Goal: Information Seeking & Learning: Learn about a topic

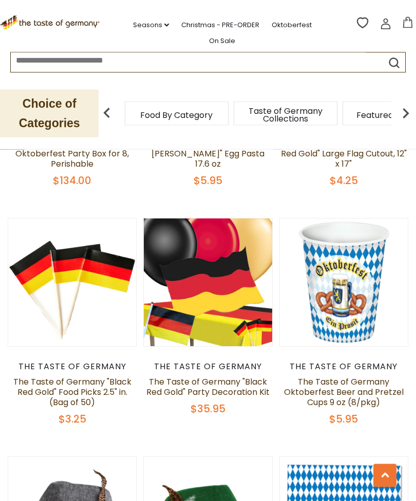
scroll to position [635, 0]
click at [388, 409] on div "The Taste of Germany The Taste of Germany Oktoberfest Beer and Pretzel Cups 9 o…" at bounding box center [343, 394] width 129 height 64
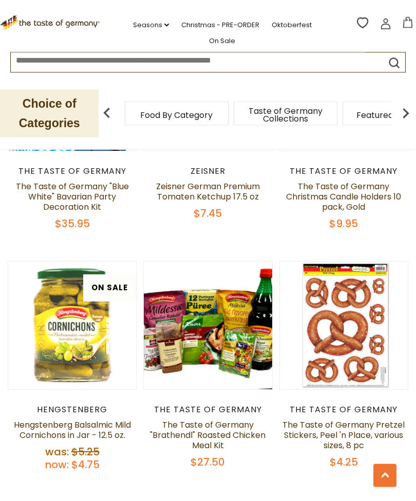
scroll to position [2294, 0]
click at [381, 415] on div "The Taste of Germany" at bounding box center [343, 410] width 129 height 10
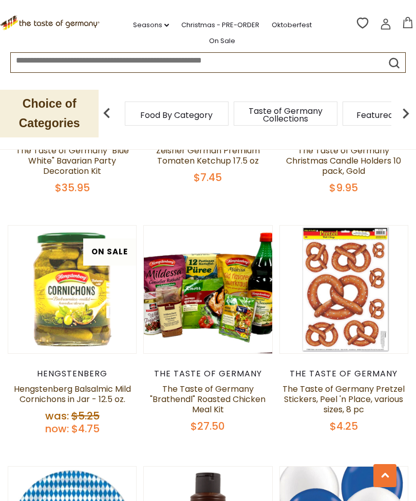
scroll to position [2331, 0]
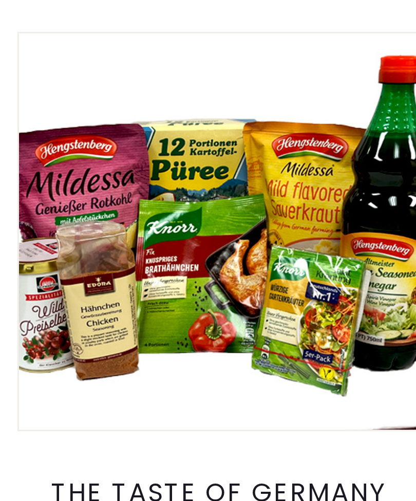
click at [143, 224] on article "Quick View The Taste of Germany The Taste of Germany "Brathendl" Roasted Chicke…" at bounding box center [207, 328] width 129 height 208
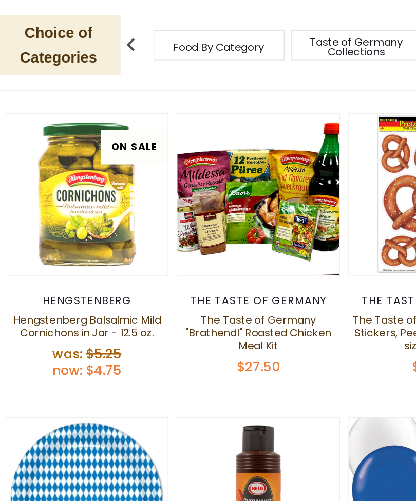
scroll to position [2387, 0]
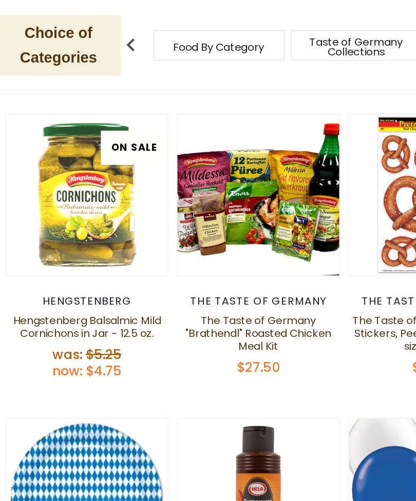
click at [202, 326] on link "The Taste of Germany "Brathendl" Roasted Chicken Meal Kit" at bounding box center [207, 342] width 115 height 32
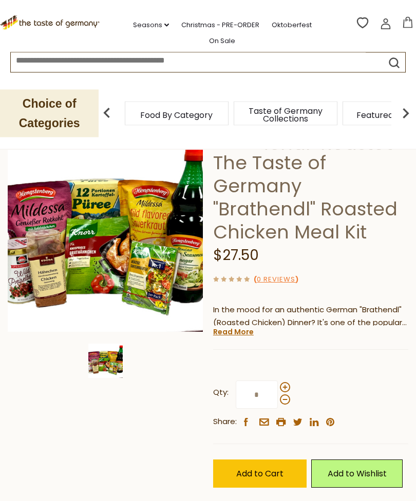
scroll to position [79, 0]
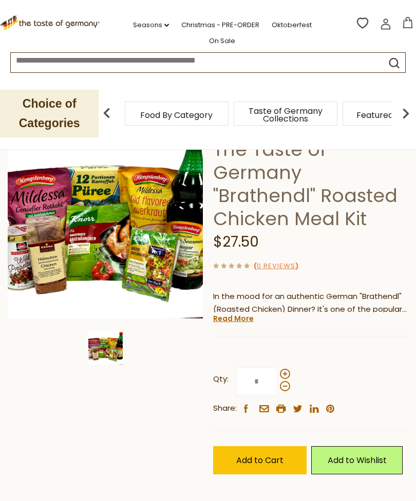
click at [240, 320] on link "Read More" at bounding box center [233, 319] width 41 height 10
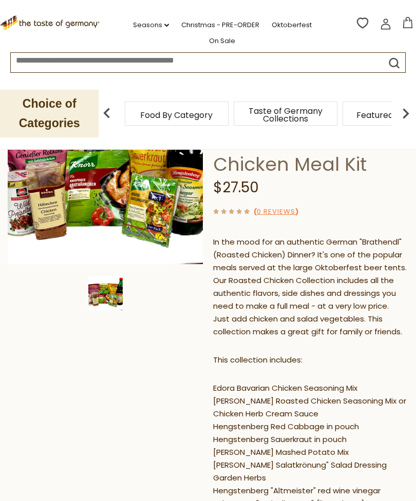
scroll to position [0, 0]
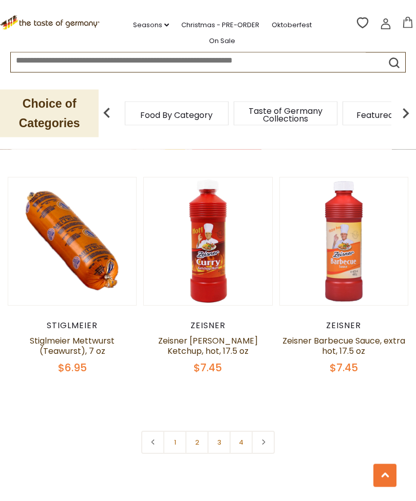
scroll to position [2859, 0]
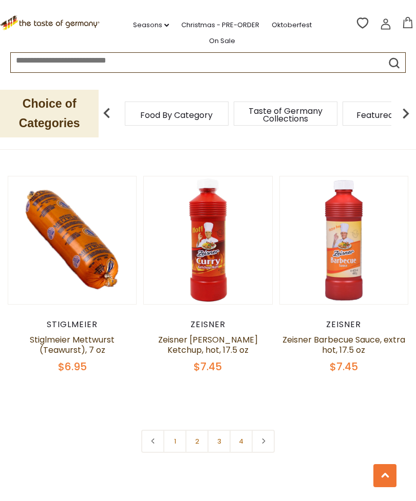
click at [265, 444] on use at bounding box center [263, 441] width 3 height 5
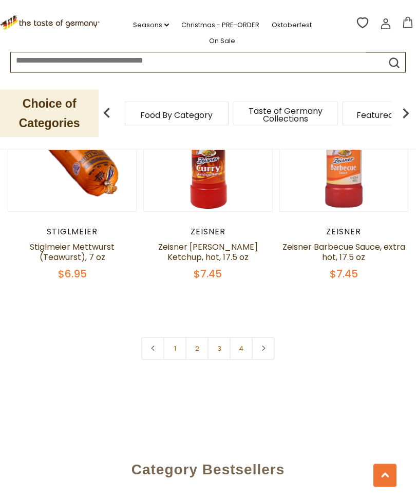
scroll to position [2975, 0]
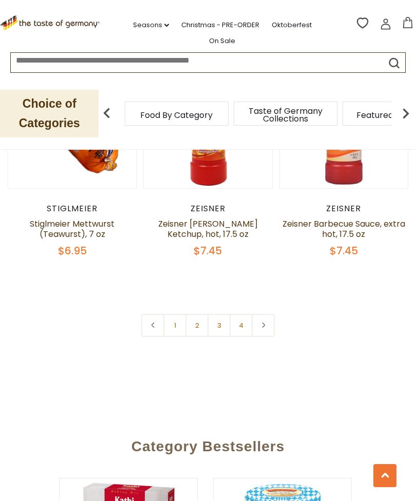
click at [265, 328] on icon at bounding box center [263, 325] width 6 height 5
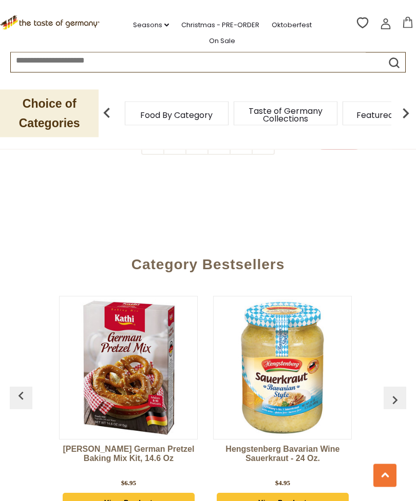
scroll to position [3158, 0]
click at [396, 408] on img "button" at bounding box center [394, 400] width 16 height 16
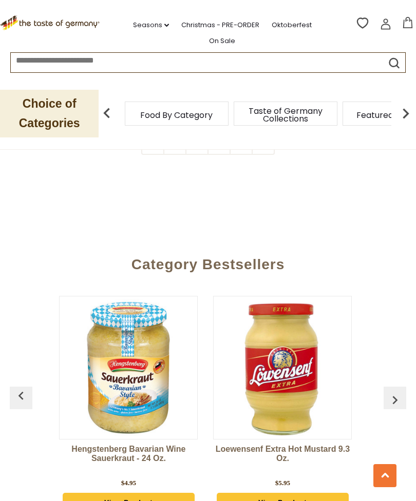
click at [398, 408] on img "button" at bounding box center [394, 400] width 16 height 16
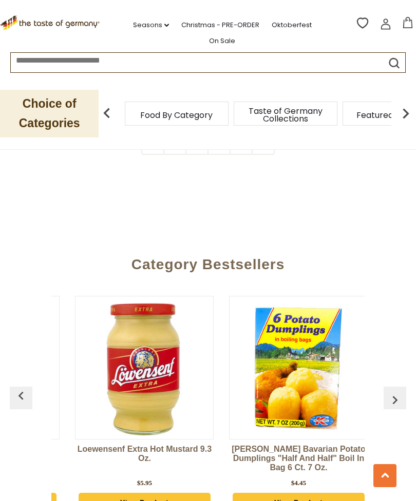
scroll to position [0, 308]
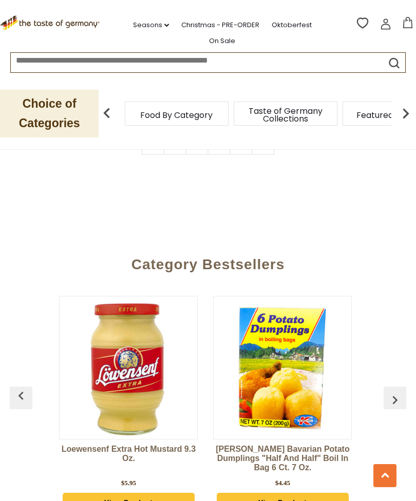
click at [396, 408] on img "button" at bounding box center [394, 400] width 16 height 16
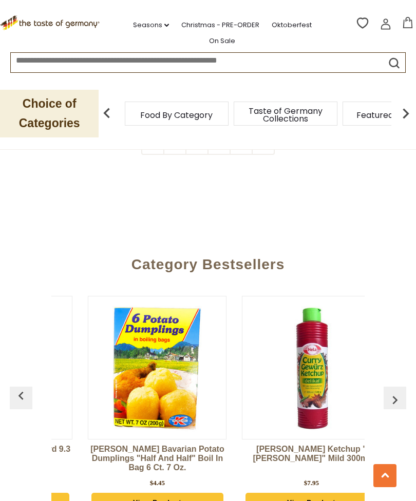
scroll to position [0, 462]
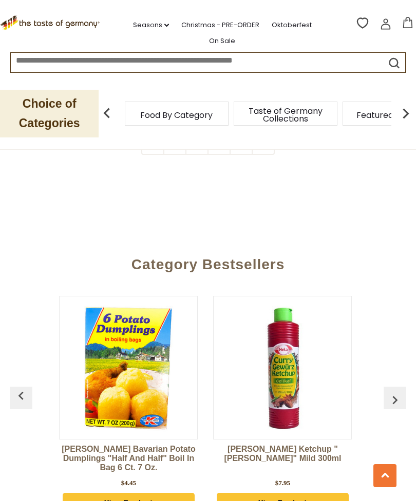
click at [398, 408] on img "button" at bounding box center [394, 400] width 16 height 16
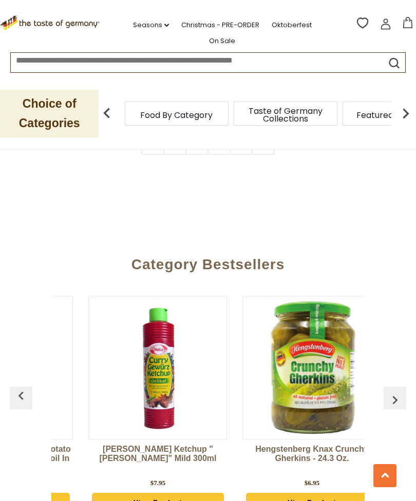
scroll to position [0, 616]
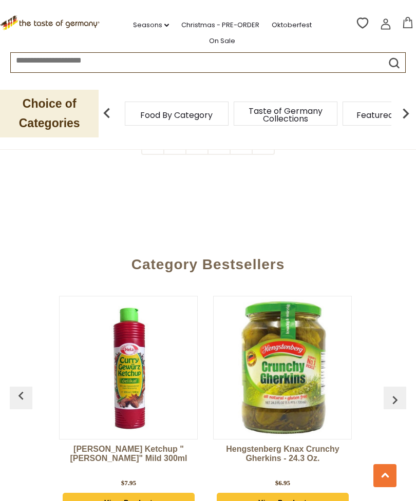
click at [398, 408] on img "button" at bounding box center [394, 400] width 16 height 16
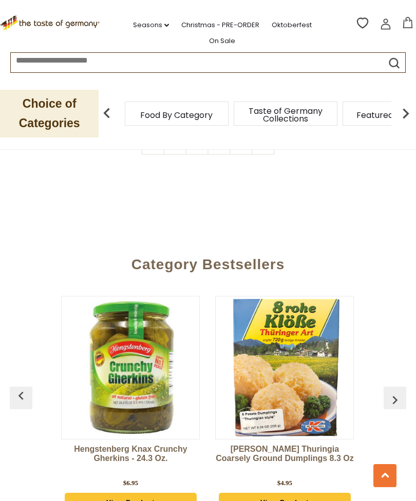
scroll to position [0, 770]
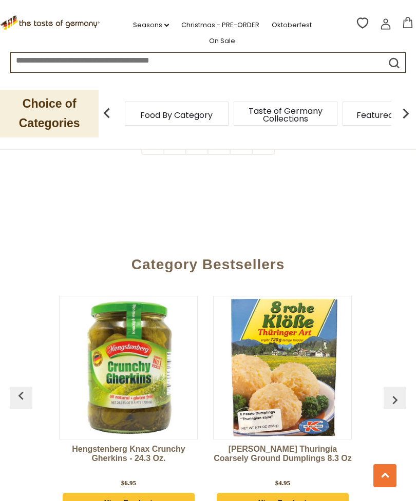
click at [394, 408] on img "button" at bounding box center [394, 400] width 16 height 16
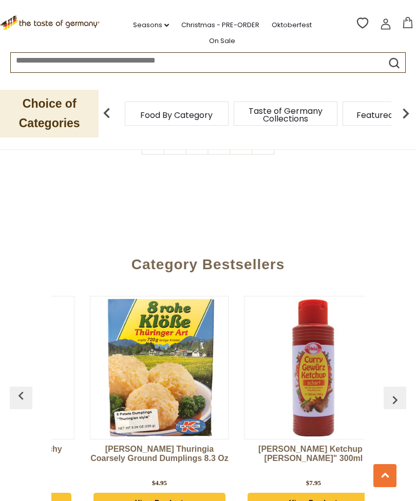
scroll to position [0, 924]
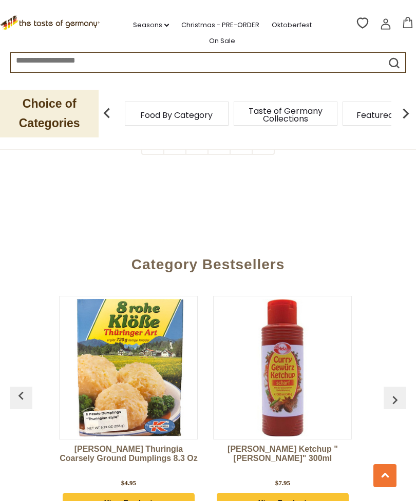
click at [395, 408] on img "button" at bounding box center [394, 400] width 16 height 16
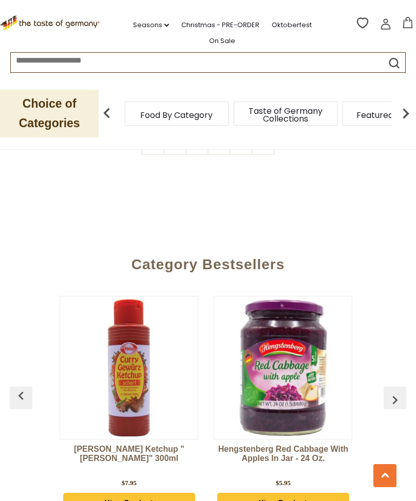
scroll to position [0, 1078]
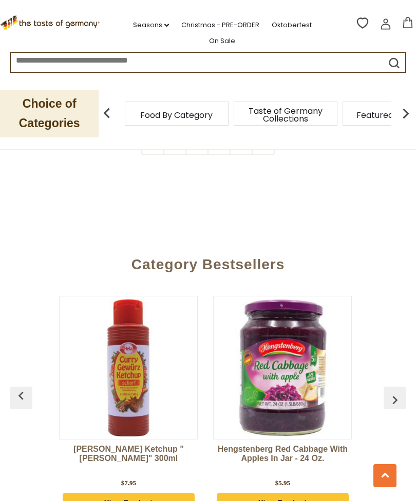
click at [392, 407] on img "button" at bounding box center [394, 400] width 16 height 16
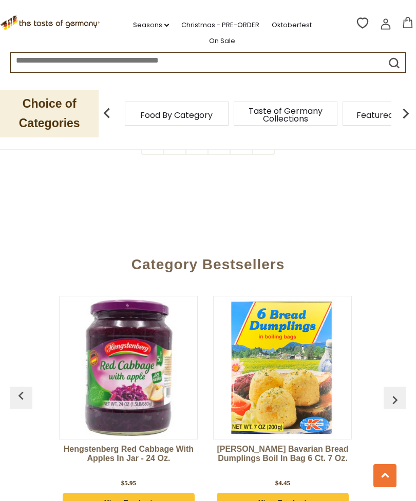
click at [392, 408] on img "button" at bounding box center [394, 400] width 16 height 16
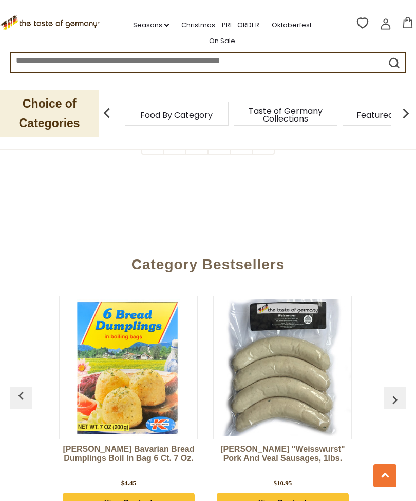
click at [392, 408] on img "button" at bounding box center [394, 400] width 16 height 16
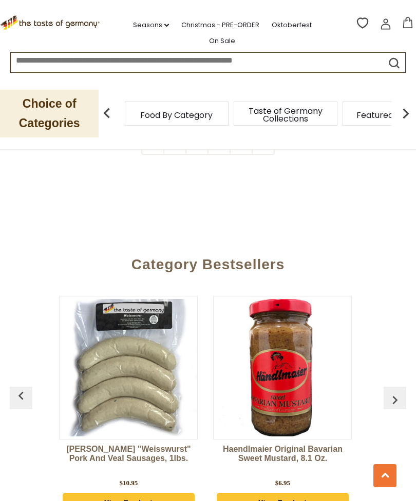
click at [395, 405] on img "button" at bounding box center [394, 400] width 16 height 16
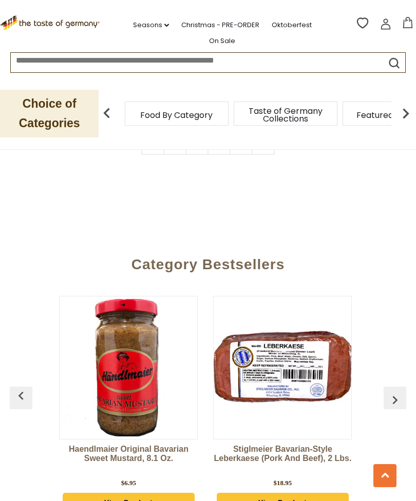
click at [393, 402] on img "button" at bounding box center [394, 400] width 16 height 16
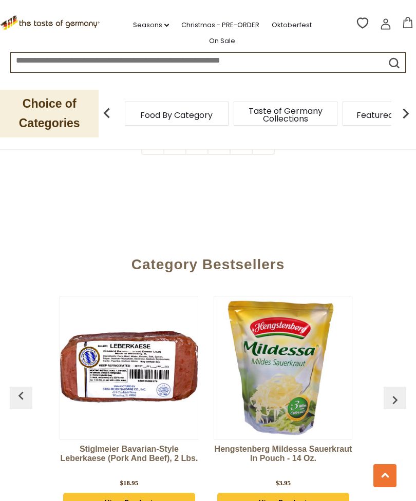
scroll to position [0, 1847]
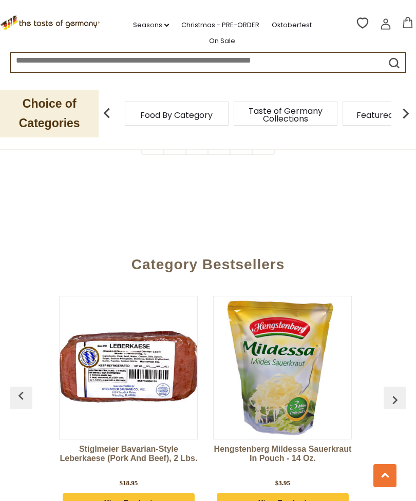
click at [398, 405] on img "button" at bounding box center [394, 400] width 16 height 16
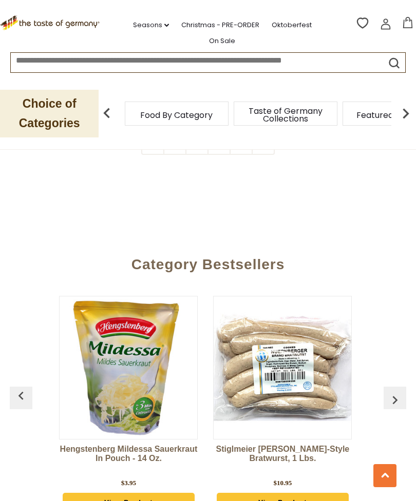
click at [394, 408] on img "button" at bounding box center [394, 400] width 16 height 16
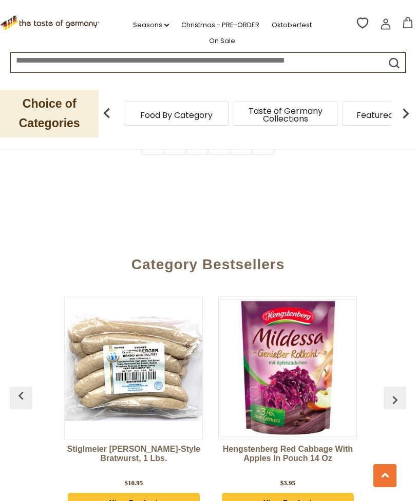
scroll to position [0, 2151]
click at [397, 407] on img "button" at bounding box center [394, 400] width 16 height 16
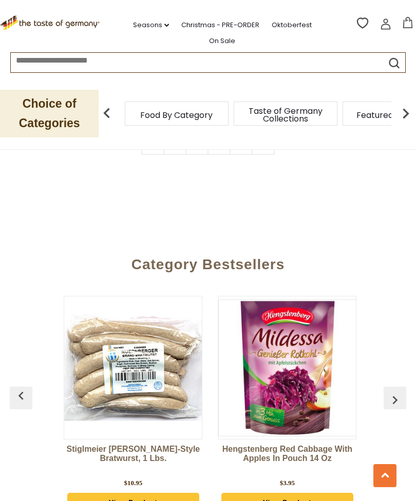
click at [394, 408] on img "button" at bounding box center [394, 400] width 16 height 16
click at [392, 408] on img "button" at bounding box center [394, 400] width 16 height 16
click at [395, 408] on img "button" at bounding box center [394, 400] width 16 height 16
click at [395, 401] on img "button" at bounding box center [394, 400] width 16 height 16
click at [392, 405] on img "button" at bounding box center [394, 400] width 16 height 16
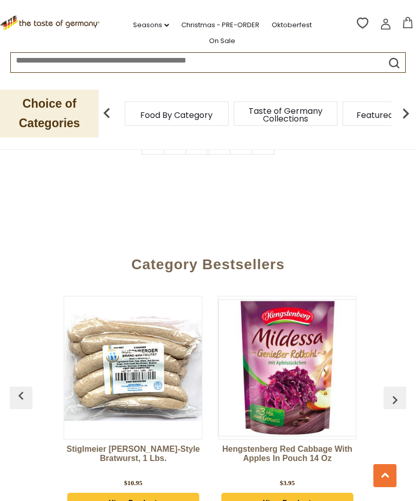
click at [393, 408] on img "button" at bounding box center [394, 400] width 16 height 16
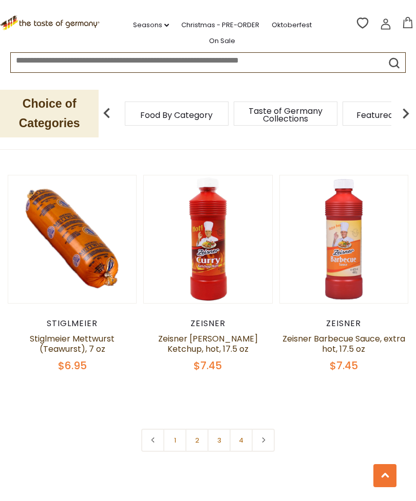
scroll to position [2861, 0]
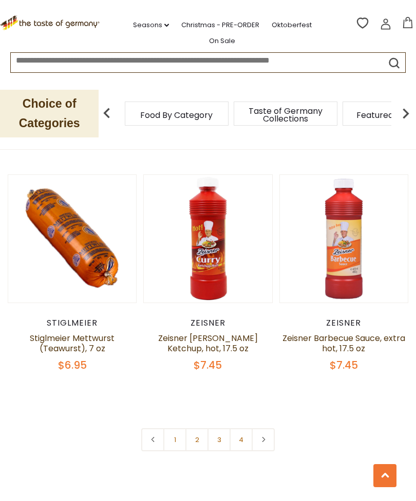
click at [199, 452] on link "2" at bounding box center [196, 439] width 23 height 23
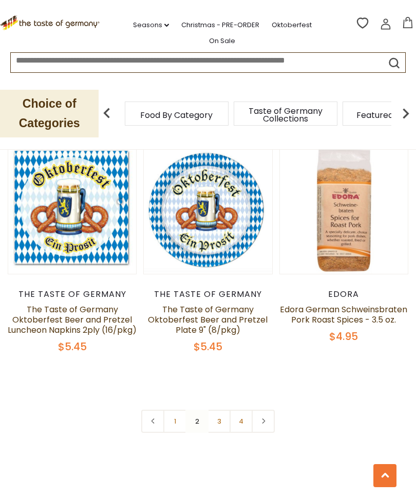
scroll to position [2890, 0]
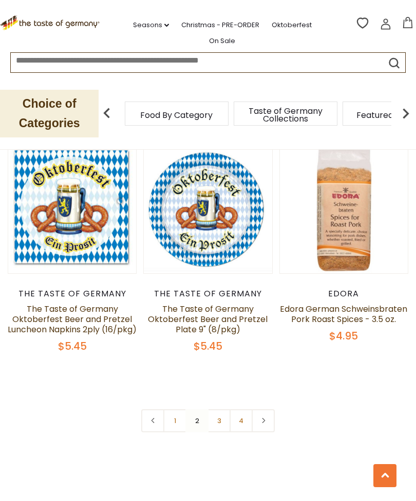
click at [222, 413] on link "3" at bounding box center [218, 421] width 23 height 23
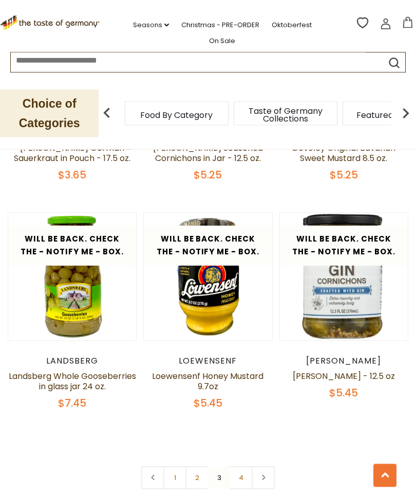
scroll to position [2720, 0]
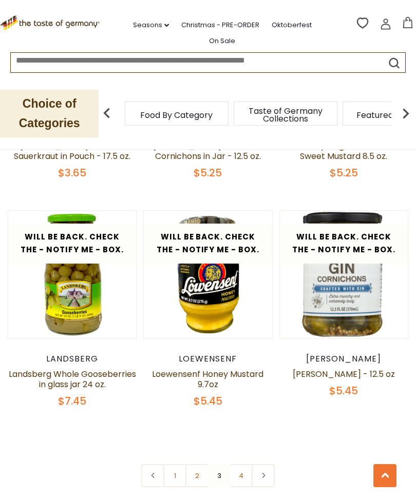
click at [243, 464] on link "4" at bounding box center [240, 475] width 23 height 23
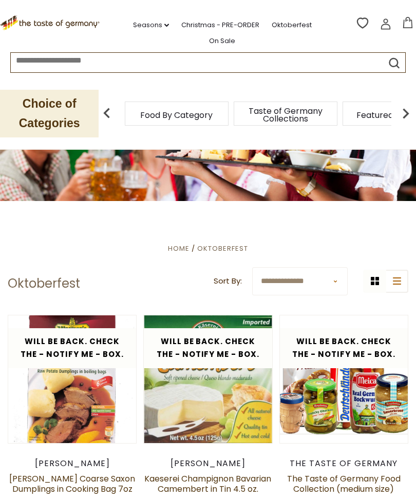
scroll to position [0, 0]
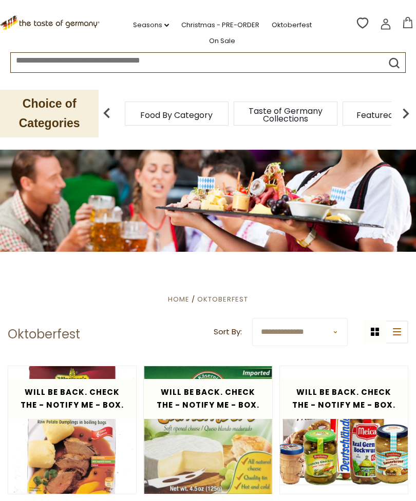
click at [159, 22] on link "Seasons dropdown_arrow" at bounding box center [151, 25] width 36 height 11
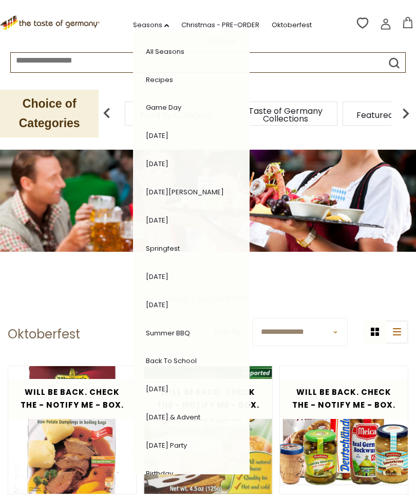
click at [169, 81] on link "Recipes" at bounding box center [159, 80] width 27 height 10
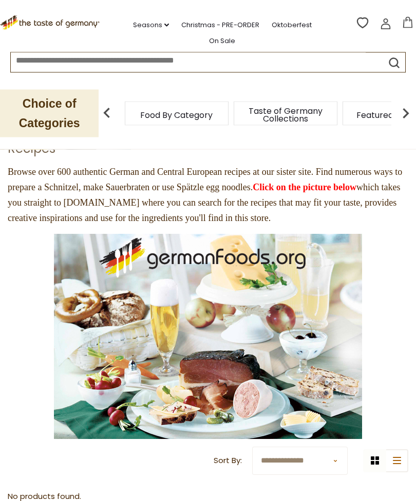
scroll to position [81, 0]
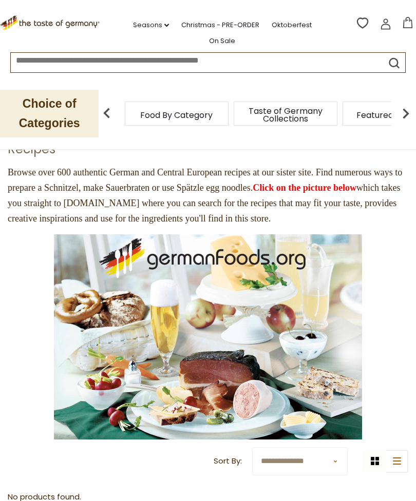
click at [242, 321] on img at bounding box center [208, 337] width 308 height 205
